Goal: Information Seeking & Learning: Check status

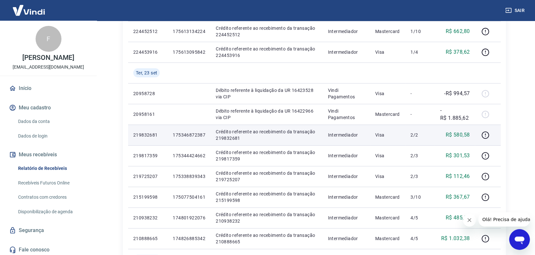
scroll to position [226, 0]
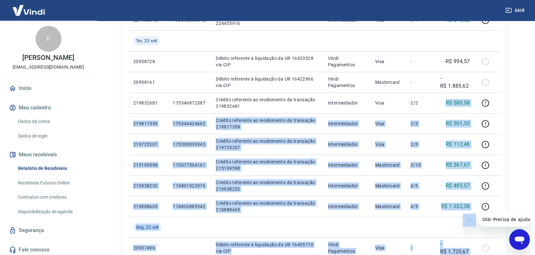
drag, startPoint x: 920, startPoint y: 314, endPoint x: 490, endPoint y: 212, distance: 441.6
click at [393, 136] on td "Visa" at bounding box center [388, 144] width 36 height 21
click at [511, 181] on div "Início / Meus Recebíveis / Relatório de Recebíveis Relatório de Recebíveis Saib…" at bounding box center [314, 128] width 399 height 667
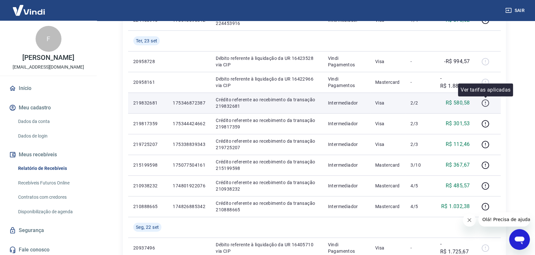
click at [486, 104] on icon "button" at bounding box center [485, 103] width 8 height 8
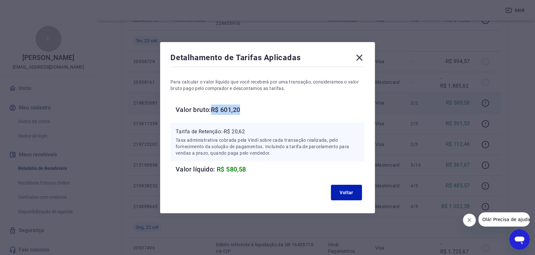
drag, startPoint x: 215, startPoint y: 108, endPoint x: 247, endPoint y: 109, distance: 32.4
click at [247, 109] on h6 "Valor bruto: R$ 601,20" at bounding box center [270, 110] width 189 height 10
copy h6 "R$ 601,20"
drag, startPoint x: 226, startPoint y: 131, endPoint x: 245, endPoint y: 132, distance: 19.8
click at [251, 132] on p "Tarifa de Retenção: -R$ 20,62" at bounding box center [268, 132] width 184 height 8
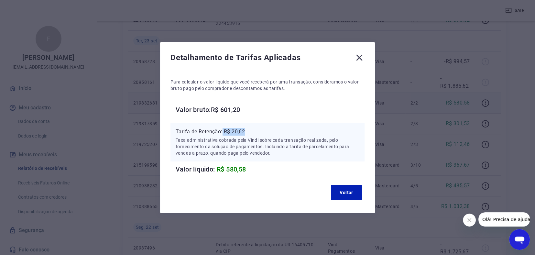
drag, startPoint x: 226, startPoint y: 130, endPoint x: 255, endPoint y: 130, distance: 28.8
click at [255, 130] on p "Tarifa de Retenção: -R$ 20,62" at bounding box center [268, 132] width 184 height 8
copy p "-R$ 20,62"
click at [338, 188] on button "Voltar" at bounding box center [346, 193] width 31 height 16
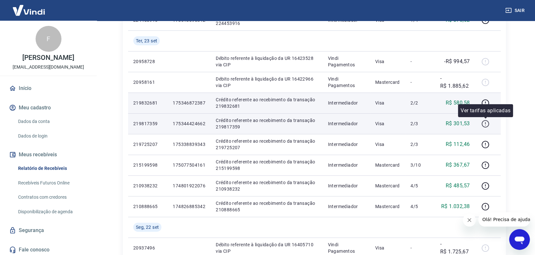
click at [484, 124] on icon "button" at bounding box center [485, 124] width 8 height 8
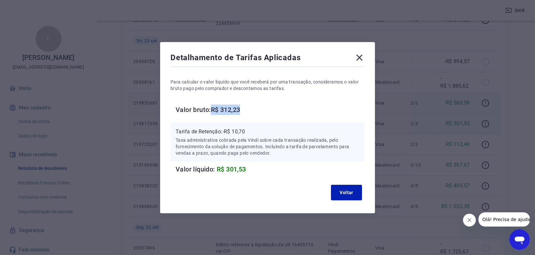
drag, startPoint x: 216, startPoint y: 110, endPoint x: 248, endPoint y: 107, distance: 32.5
click at [249, 107] on h6 "Valor bruto: R$ 312,23" at bounding box center [270, 110] width 189 height 10
copy h6 "R$ 312,23"
drag, startPoint x: 227, startPoint y: 130, endPoint x: 251, endPoint y: 129, distance: 24.3
click at [251, 129] on p "Tarifa de Retenção: -R$ 10,70" at bounding box center [268, 132] width 184 height 8
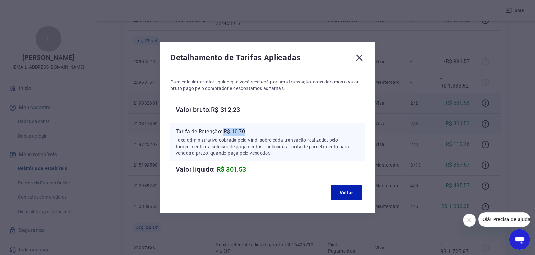
copy p "-R$ 10,70"
drag, startPoint x: 351, startPoint y: 186, endPoint x: 350, endPoint y: 192, distance: 6.5
click at [351, 186] on button "Voltar" at bounding box center [346, 193] width 31 height 16
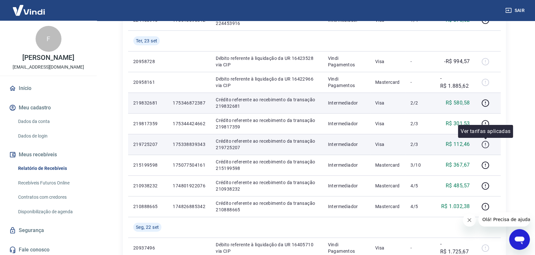
click at [484, 148] on icon "button" at bounding box center [485, 144] width 8 height 8
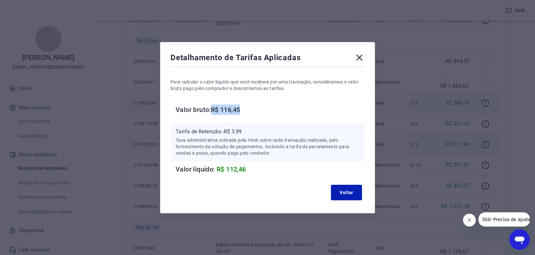
drag, startPoint x: 214, startPoint y: 106, endPoint x: 269, endPoint y: 113, distance: 55.4
click at [270, 113] on h6 "Valor bruto: R$ 116,45" at bounding box center [270, 110] width 189 height 10
copy h6 "R$ 116,45"
drag, startPoint x: 225, startPoint y: 130, endPoint x: 251, endPoint y: 135, distance: 26.3
click at [251, 135] on p "Tarifa de Retenção: -R$ 3,99" at bounding box center [268, 132] width 184 height 8
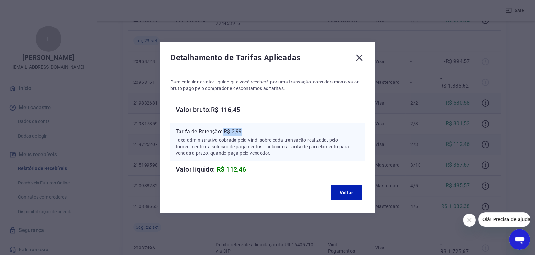
copy p "-R$ 3,99"
click at [346, 192] on button "Voltar" at bounding box center [346, 193] width 31 height 16
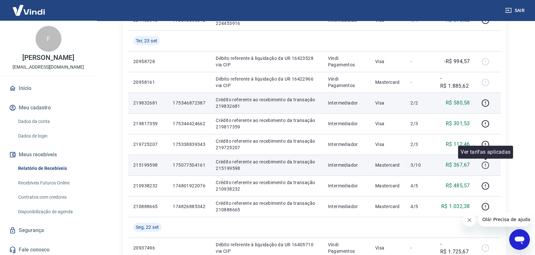
click at [483, 165] on icon "button" at bounding box center [485, 165] width 8 height 8
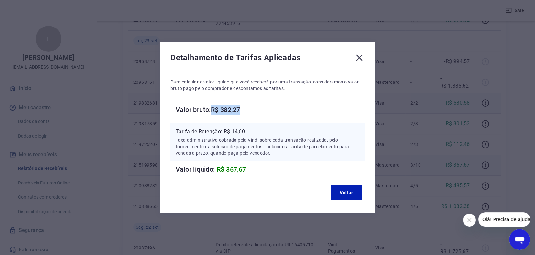
drag, startPoint x: 216, startPoint y: 109, endPoint x: 251, endPoint y: 110, distance: 35.9
click at [251, 110] on h6 "Valor bruto: R$ 382,27" at bounding box center [270, 110] width 189 height 10
copy h6 "R$ 382,27"
drag, startPoint x: 226, startPoint y: 132, endPoint x: 258, endPoint y: 125, distance: 32.3
click at [258, 125] on div "Tarifa de Retenção: -R$ 14,60 Taxa administrativa cobrada pela Vindi sobre cada…" at bounding box center [268, 142] width 194 height 39
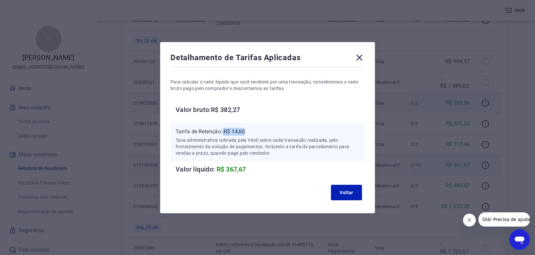
copy p "-R$ 14,60"
click at [340, 194] on button "Voltar" at bounding box center [346, 193] width 31 height 16
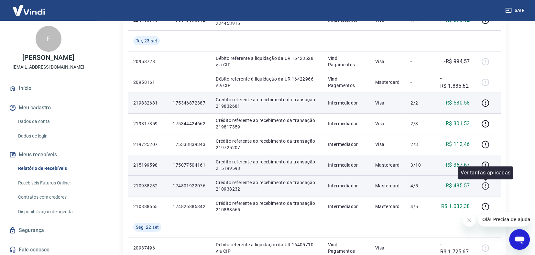
click at [484, 183] on icon "button" at bounding box center [485, 186] width 8 height 8
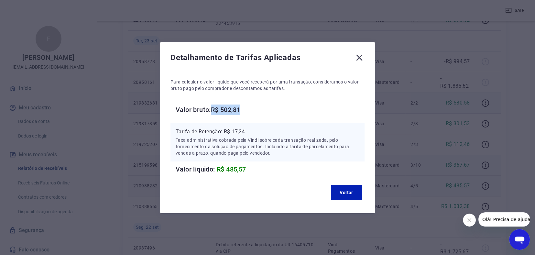
copy h6 "R$ 502,81"
drag, startPoint x: 217, startPoint y: 110, endPoint x: 250, endPoint y: 116, distance: 33.6
click at [250, 117] on div "Para calcular o valor líquido que você receberá por uma transação, consideramos…" at bounding box center [268, 121] width 194 height 106
copy p "-R$ 17,24"
drag, startPoint x: 226, startPoint y: 131, endPoint x: 249, endPoint y: 131, distance: 23.3
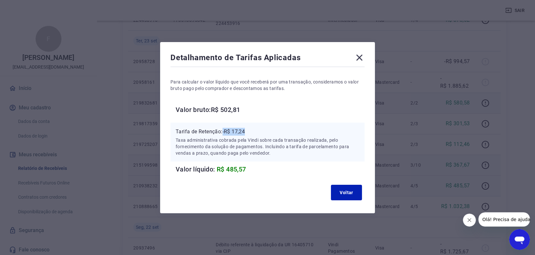
click at [249, 131] on p "Tarifa de Retenção: -R$ 17,24" at bounding box center [268, 132] width 184 height 8
click at [343, 191] on button "Voltar" at bounding box center [346, 193] width 31 height 16
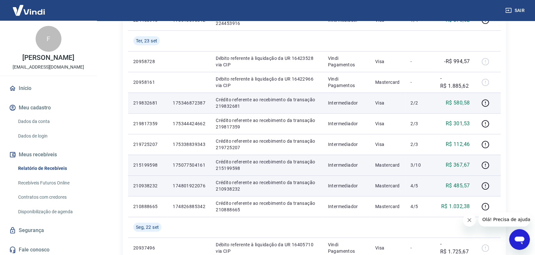
scroll to position [259, 0]
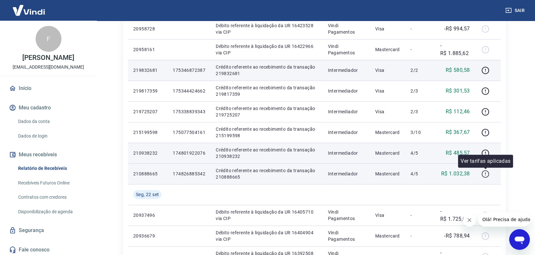
click at [486, 174] on icon "button" at bounding box center [485, 174] width 8 height 8
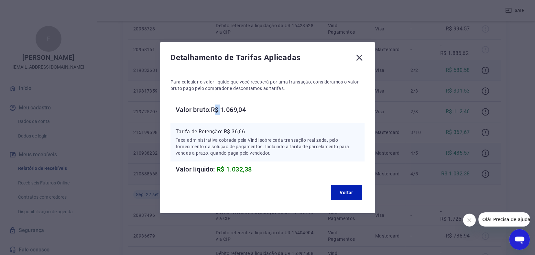
drag, startPoint x: 218, startPoint y: 109, endPoint x: 225, endPoint y: 108, distance: 7.1
click at [226, 108] on h6 "Valor bruto: R$ 1.069,04" at bounding box center [270, 110] width 189 height 10
drag, startPoint x: 225, startPoint y: 108, endPoint x: 217, endPoint y: 108, distance: 8.4
click at [216, 108] on h6 "Valor bruto: R$ 1.069,04" at bounding box center [270, 110] width 189 height 10
drag, startPoint x: 216, startPoint y: 108, endPoint x: 262, endPoint y: 106, distance: 46.0
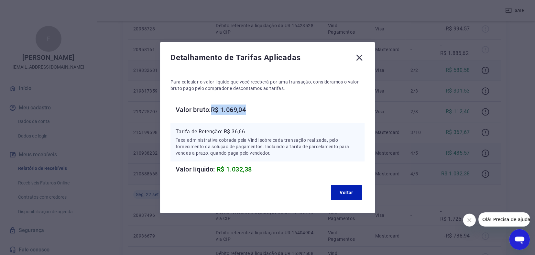
click at [262, 106] on h6 "Valor bruto: R$ 1.069,04" at bounding box center [270, 110] width 189 height 10
drag, startPoint x: 227, startPoint y: 132, endPoint x: 275, endPoint y: 134, distance: 48.6
click at [276, 134] on p "Tarifa de Retenção: -R$ 36,66" at bounding box center [268, 132] width 184 height 8
drag, startPoint x: 348, startPoint y: 197, endPoint x: 289, endPoint y: 63, distance: 146.0
click at [348, 196] on button "Voltar" at bounding box center [346, 193] width 31 height 16
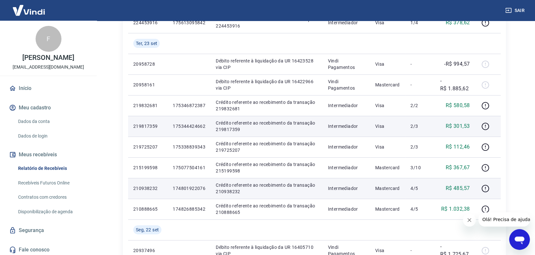
scroll to position [194, 0]
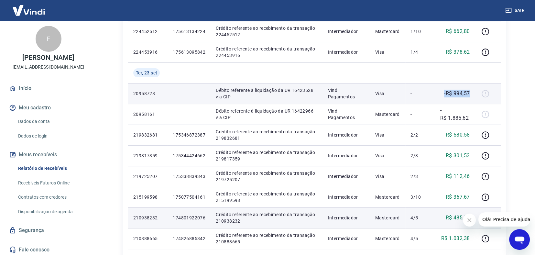
drag, startPoint x: 445, startPoint y: 93, endPoint x: 473, endPoint y: 95, distance: 28.2
click at [473, 95] on td "-R$ 994,57" at bounding box center [455, 93] width 40 height 21
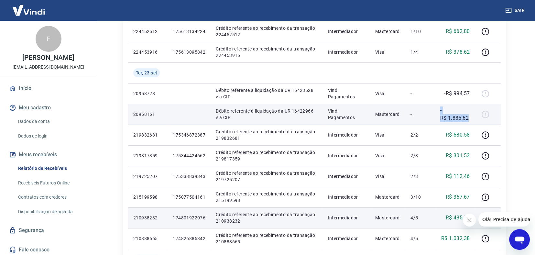
drag, startPoint x: 440, startPoint y: 112, endPoint x: 471, endPoint y: 115, distance: 31.2
click at [472, 115] on td "-R$ 1.885,62" at bounding box center [455, 114] width 40 height 21
click at [438, 113] on td "-R$ 1.885,62" at bounding box center [455, 114] width 40 height 21
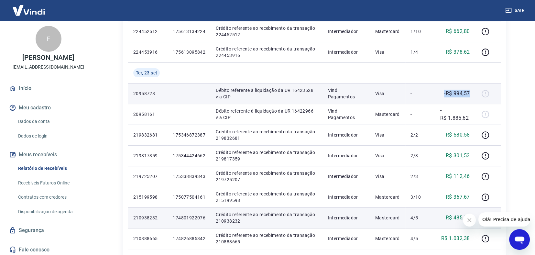
drag, startPoint x: 444, startPoint y: 94, endPoint x: 469, endPoint y: 91, distance: 25.1
click at [469, 91] on div "-R$ 994,57" at bounding box center [455, 94] width 30 height 8
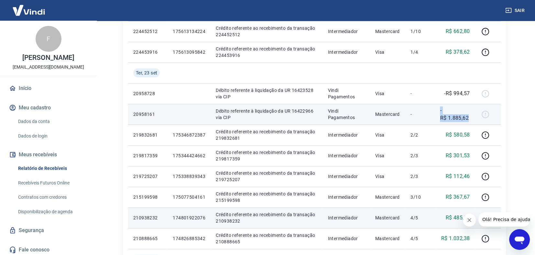
drag, startPoint x: 439, startPoint y: 110, endPoint x: 471, endPoint y: 118, distance: 33.8
click at [471, 118] on td "-R$ 1.885,62" at bounding box center [455, 114] width 40 height 21
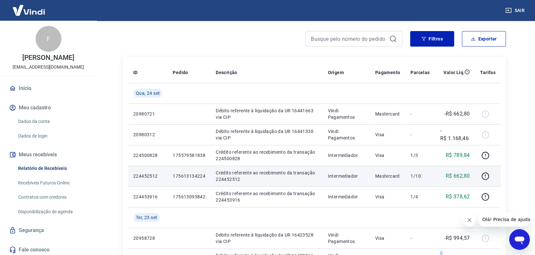
scroll to position [64, 0]
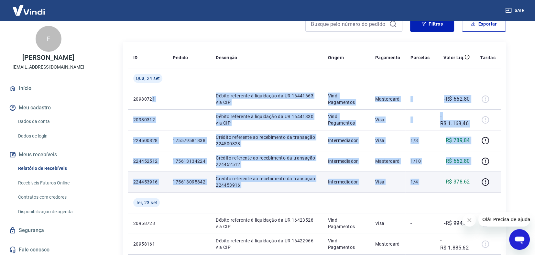
drag, startPoint x: 158, startPoint y: 95, endPoint x: 437, endPoint y: 176, distance: 290.8
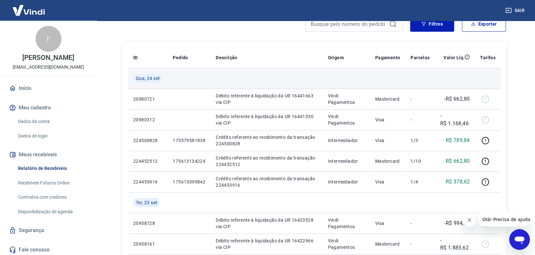
click at [462, 75] on td at bounding box center [455, 78] width 40 height 21
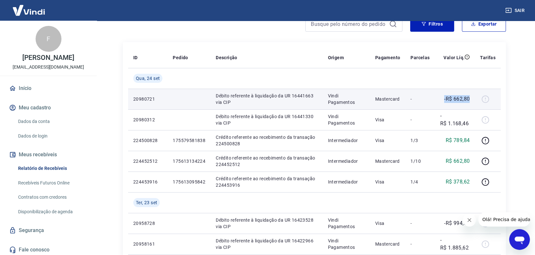
drag, startPoint x: 444, startPoint y: 97, endPoint x: 467, endPoint y: 96, distance: 23.0
click at [469, 95] on div "-R$ 662,80" at bounding box center [455, 99] width 30 height 8
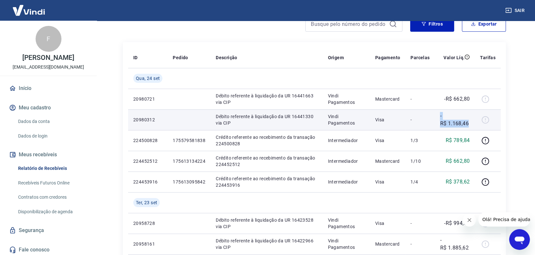
drag, startPoint x: 442, startPoint y: 113, endPoint x: 471, endPoint y: 126, distance: 31.3
click at [471, 126] on td "-R$ 1.168,46" at bounding box center [455, 119] width 40 height 21
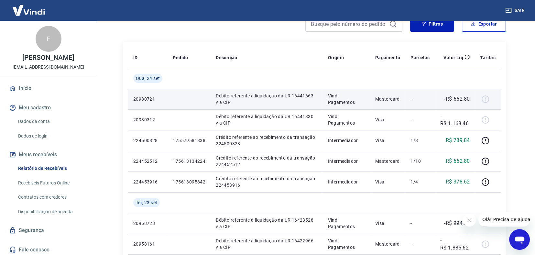
click at [451, 99] on p "-R$ 662,80" at bounding box center [457, 99] width 26 height 8
drag, startPoint x: 453, startPoint y: 99, endPoint x: 457, endPoint y: 100, distance: 3.9
click at [468, 98] on p "-R$ 662,80" at bounding box center [457, 99] width 26 height 8
drag, startPoint x: 455, startPoint y: 98, endPoint x: 467, endPoint y: 97, distance: 11.4
click at [471, 97] on td "-R$ 662,80" at bounding box center [455, 99] width 40 height 21
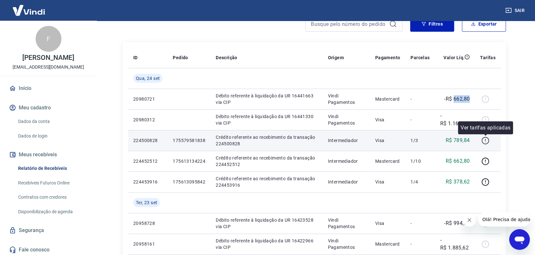
click at [485, 139] on icon "button" at bounding box center [485, 141] width 8 height 8
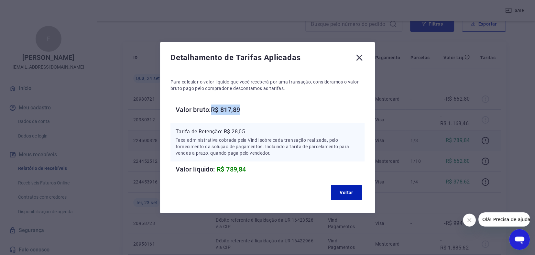
drag, startPoint x: 215, startPoint y: 109, endPoint x: 247, endPoint y: 107, distance: 32.1
click at [247, 107] on h6 "Valor bruto: R$ 817,89" at bounding box center [270, 110] width 189 height 10
click at [236, 110] on h6 "Valor bruto: R$ 817,89" at bounding box center [270, 110] width 189 height 10
drag, startPoint x: 226, startPoint y: 110, endPoint x: 246, endPoint y: 112, distance: 20.1
click at [246, 112] on h6 "Valor bruto: R$ 817,89" at bounding box center [270, 110] width 189 height 10
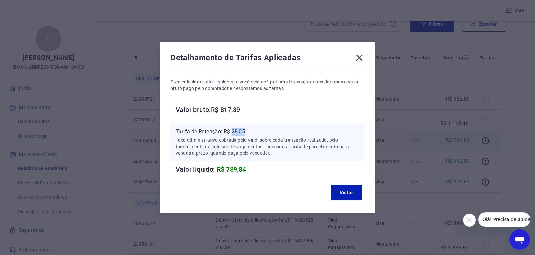
drag, startPoint x: 235, startPoint y: 130, endPoint x: 249, endPoint y: 131, distance: 14.3
click at [249, 131] on p "Tarifa de Retenção: -R$ 28,05" at bounding box center [268, 132] width 184 height 8
drag, startPoint x: 360, startPoint y: 192, endPoint x: 437, endPoint y: 144, distance: 90.9
click at [360, 191] on button "Voltar" at bounding box center [346, 193] width 31 height 16
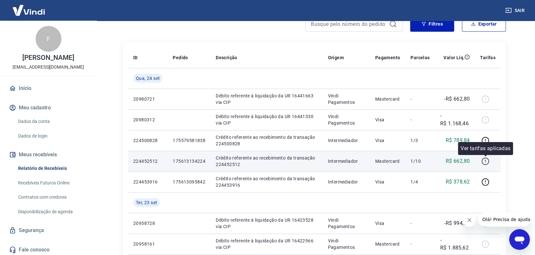
click at [486, 161] on icon "button" at bounding box center [485, 161] width 8 height 8
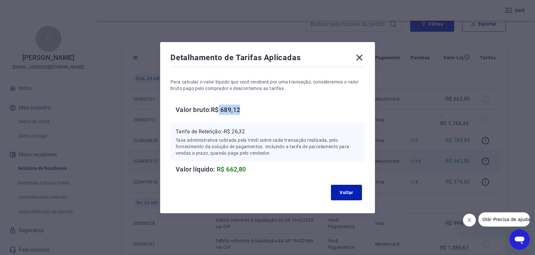
drag, startPoint x: 224, startPoint y: 109, endPoint x: 245, endPoint y: 114, distance: 22.0
click at [245, 114] on h6 "Valor bruto: R$ 689,12" at bounding box center [270, 110] width 189 height 10
drag, startPoint x: 236, startPoint y: 131, endPoint x: 253, endPoint y: 132, distance: 17.5
click at [253, 132] on p "Tarifa de Retenção: -R$ 26,32" at bounding box center [268, 132] width 184 height 8
click at [343, 191] on button "Voltar" at bounding box center [346, 193] width 31 height 16
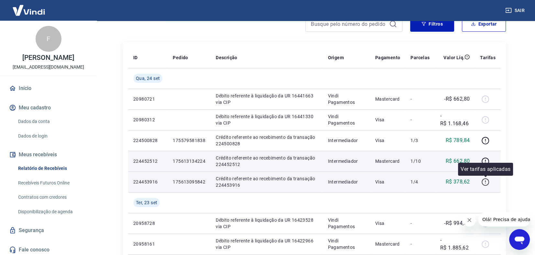
click at [484, 181] on icon "button" at bounding box center [485, 182] width 8 height 8
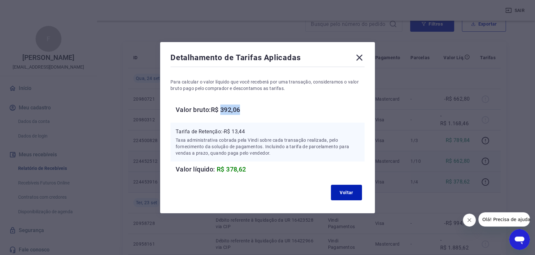
drag, startPoint x: 225, startPoint y: 109, endPoint x: 245, endPoint y: 109, distance: 19.7
click at [245, 109] on h6 "Valor bruto: R$ 392,06" at bounding box center [270, 110] width 189 height 10
drag, startPoint x: 236, startPoint y: 130, endPoint x: 249, endPoint y: 130, distance: 13.6
click at [249, 130] on p "Tarifa de Retenção: -R$ 13,44" at bounding box center [268, 132] width 184 height 8
drag, startPoint x: 360, startPoint y: 58, endPoint x: 422, endPoint y: 88, distance: 68.8
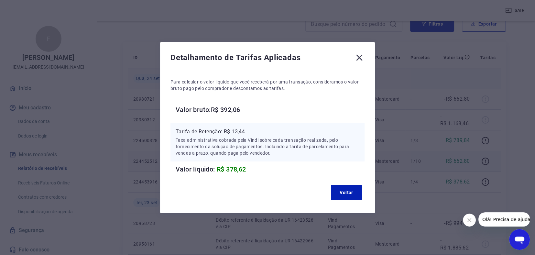
click at [360, 61] on icon at bounding box center [359, 57] width 10 height 10
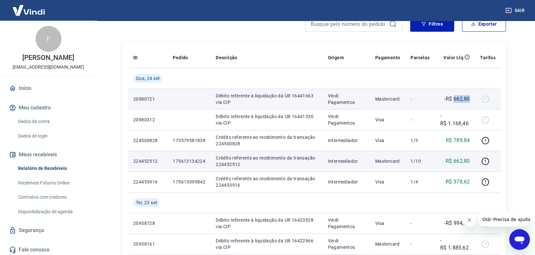
drag, startPoint x: 454, startPoint y: 98, endPoint x: 471, endPoint y: 101, distance: 18.0
click at [471, 98] on td "-R$ 662,80" at bounding box center [455, 99] width 40 height 21
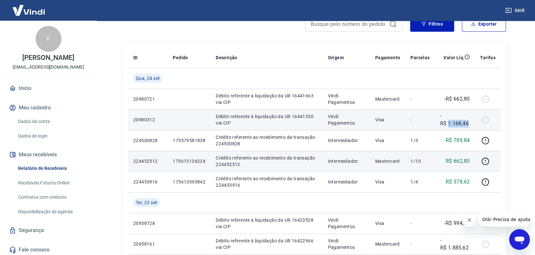
drag, startPoint x: 448, startPoint y: 122, endPoint x: 472, endPoint y: 124, distance: 24.3
click at [474, 124] on td "-R$ 1.168,46" at bounding box center [455, 119] width 40 height 21
